Goal: Task Accomplishment & Management: Use online tool/utility

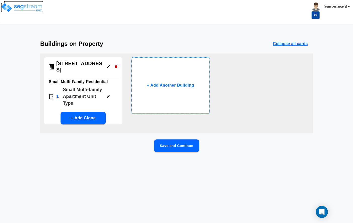
click at [14, 4] on img at bounding box center [22, 8] width 43 height 10
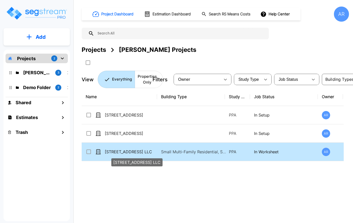
click at [120, 152] on p "[STREET_ADDRESS] LLC" at bounding box center [130, 152] width 50 height 6
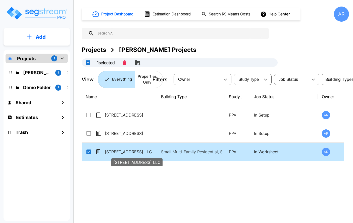
checkbox input "true"
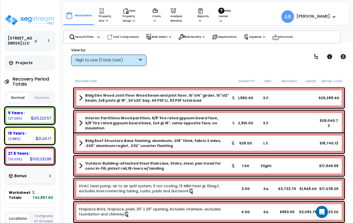
click at [40, 94] on button "Squeeze" at bounding box center [41, 97] width 23 height 9
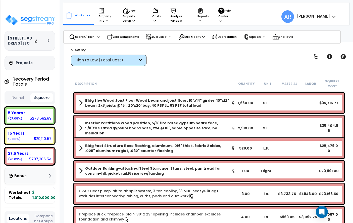
click at [22, 95] on button "Normal" at bounding box center [18, 97] width 23 height 9
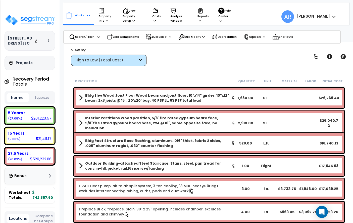
click at [46, 96] on button "Squeeze" at bounding box center [41, 97] width 23 height 9
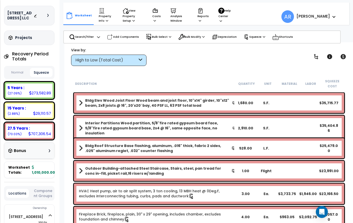
scroll to position [0, 1]
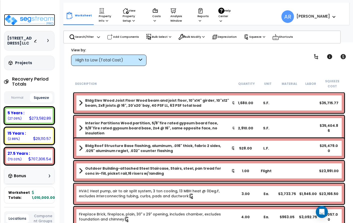
click at [31, 15] on img at bounding box center [29, 20] width 51 height 12
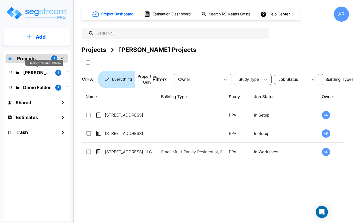
click at [31, 74] on p "ROMO Projects" at bounding box center [37, 72] width 28 height 7
